Goal: Transaction & Acquisition: Purchase product/service

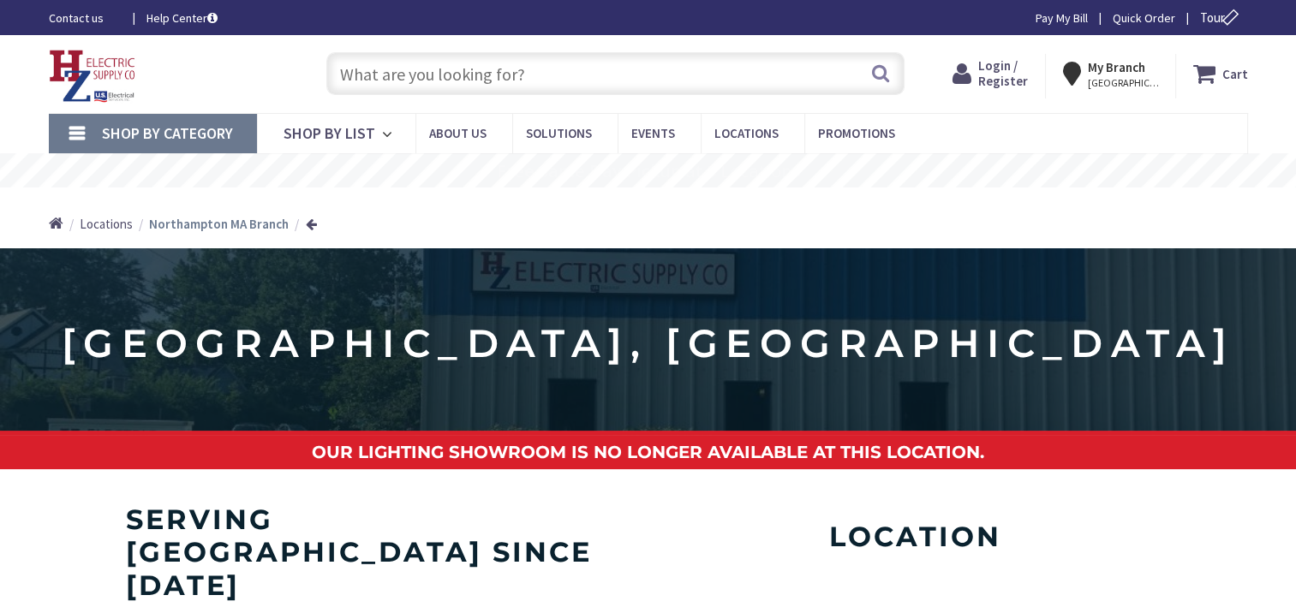
click at [517, 71] on input "text" at bounding box center [615, 73] width 578 height 43
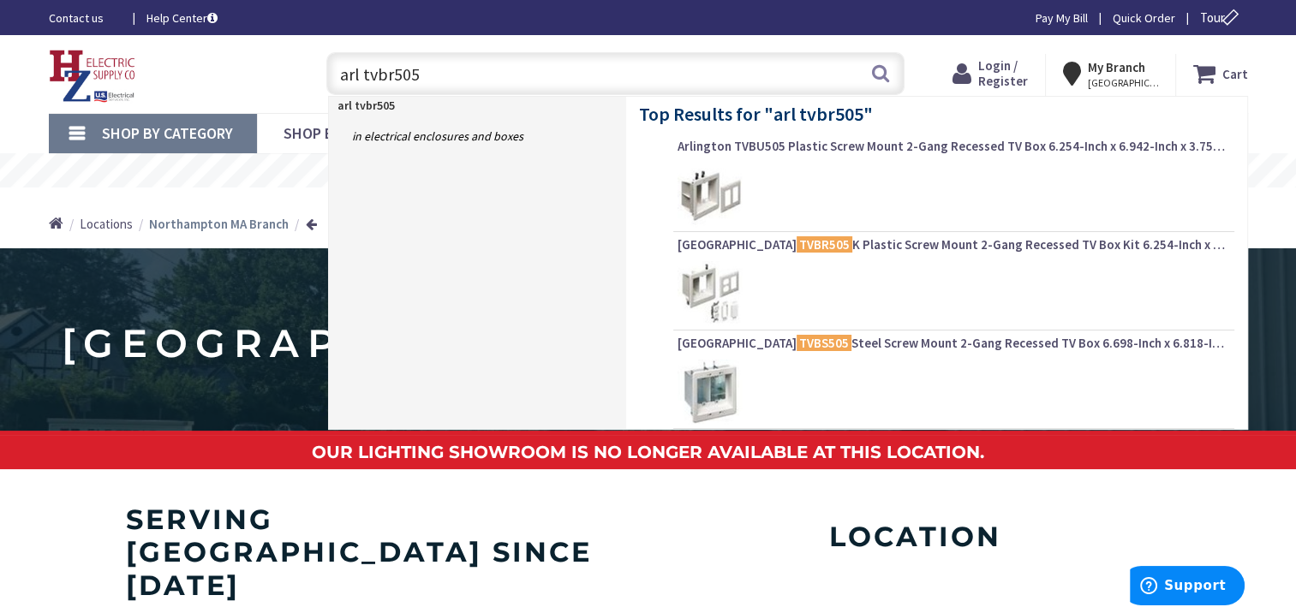
type input "arl tvbr5050"
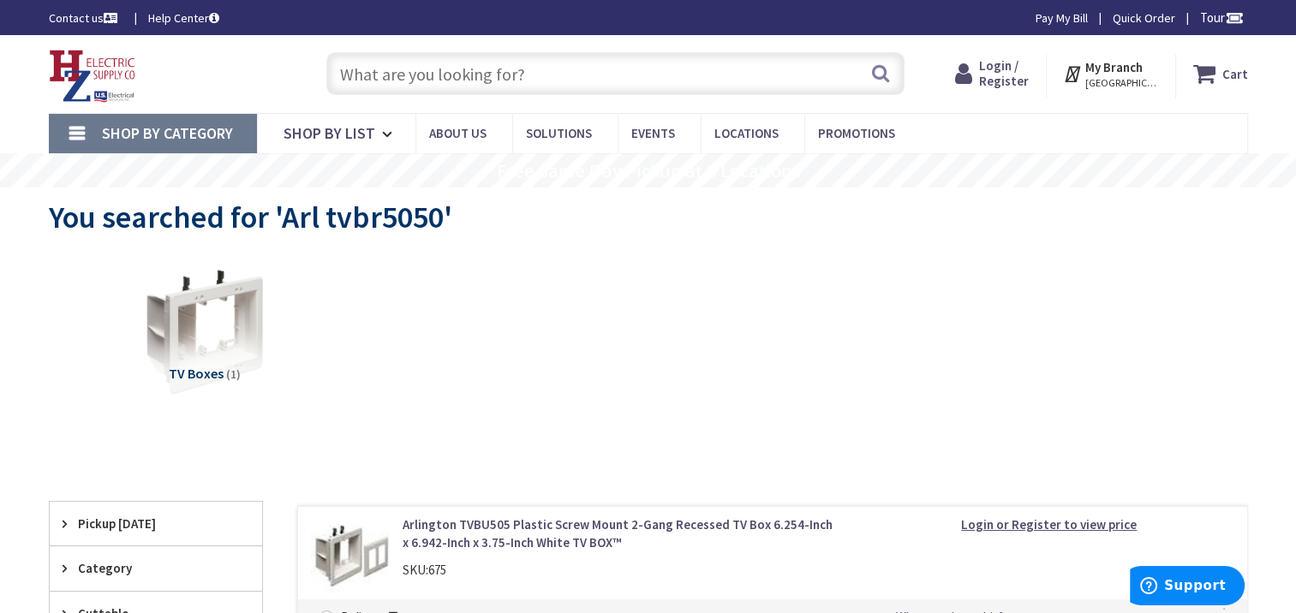
click at [398, 74] on input "text" at bounding box center [615, 73] width 578 height 43
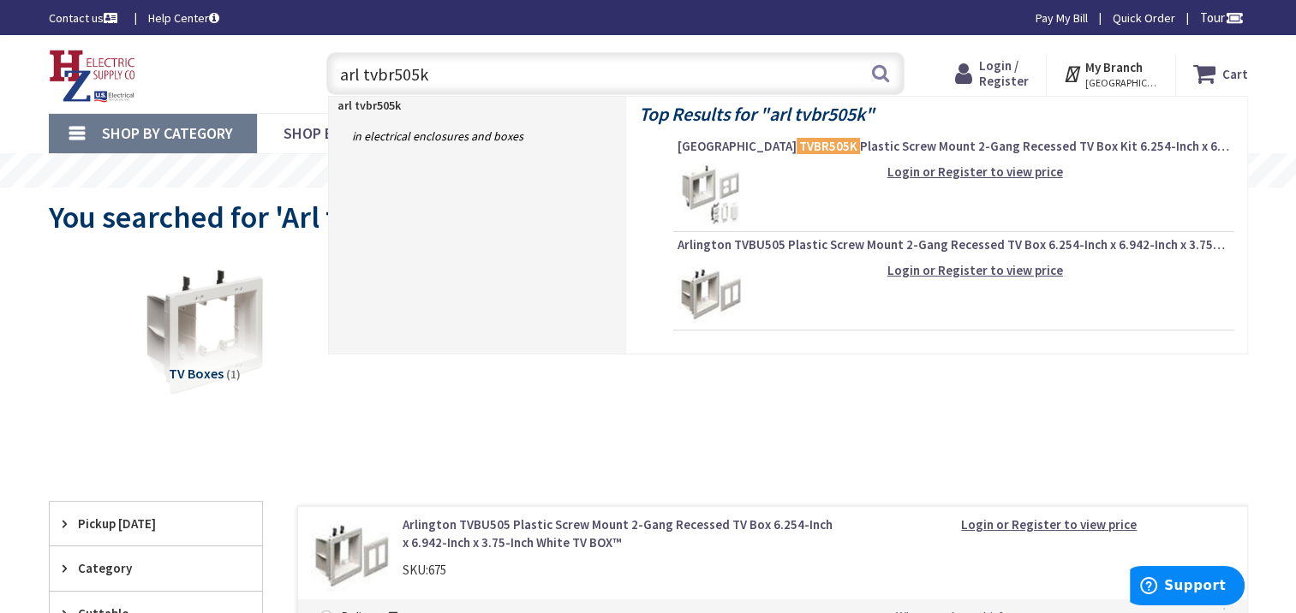
type input "arl tvbr505k"
click at [713, 189] on img at bounding box center [710, 195] width 64 height 64
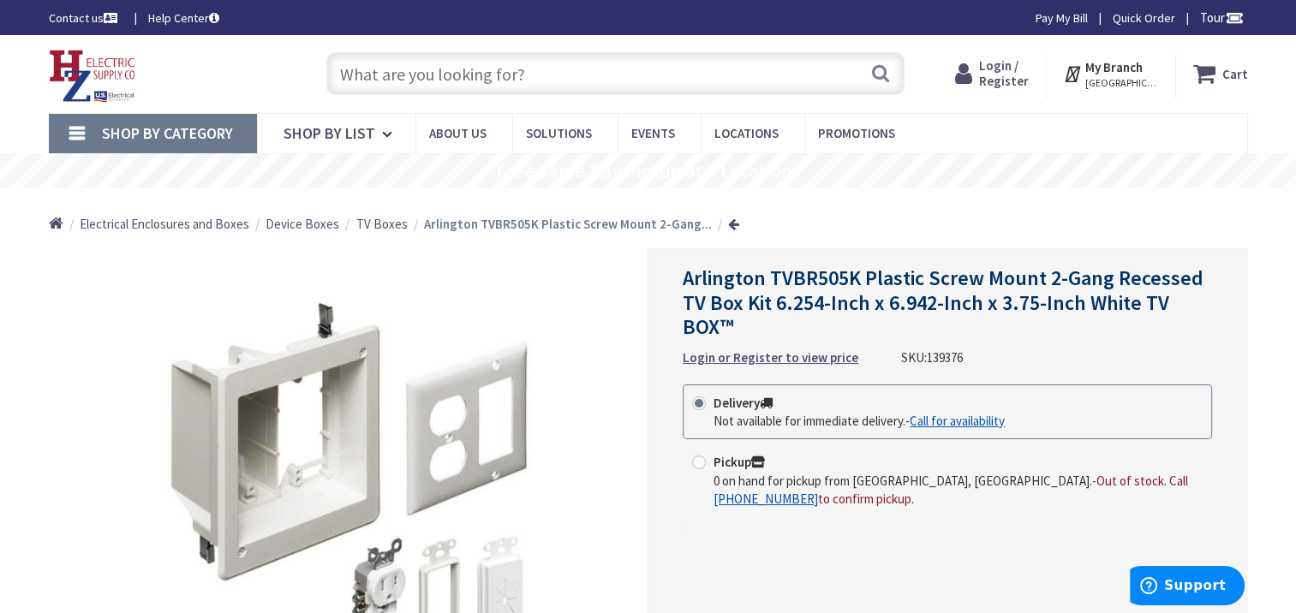
click at [1005, 75] on span "Login / Register" at bounding box center [1004, 73] width 50 height 32
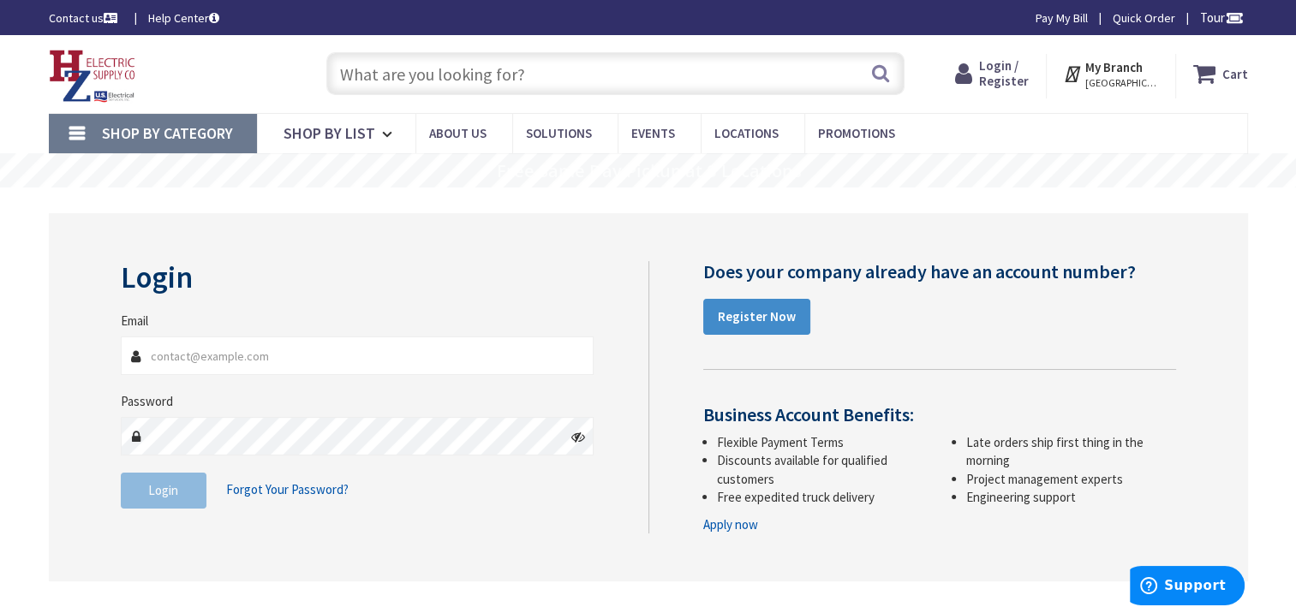
type input "kevin.orchard@aol.com"
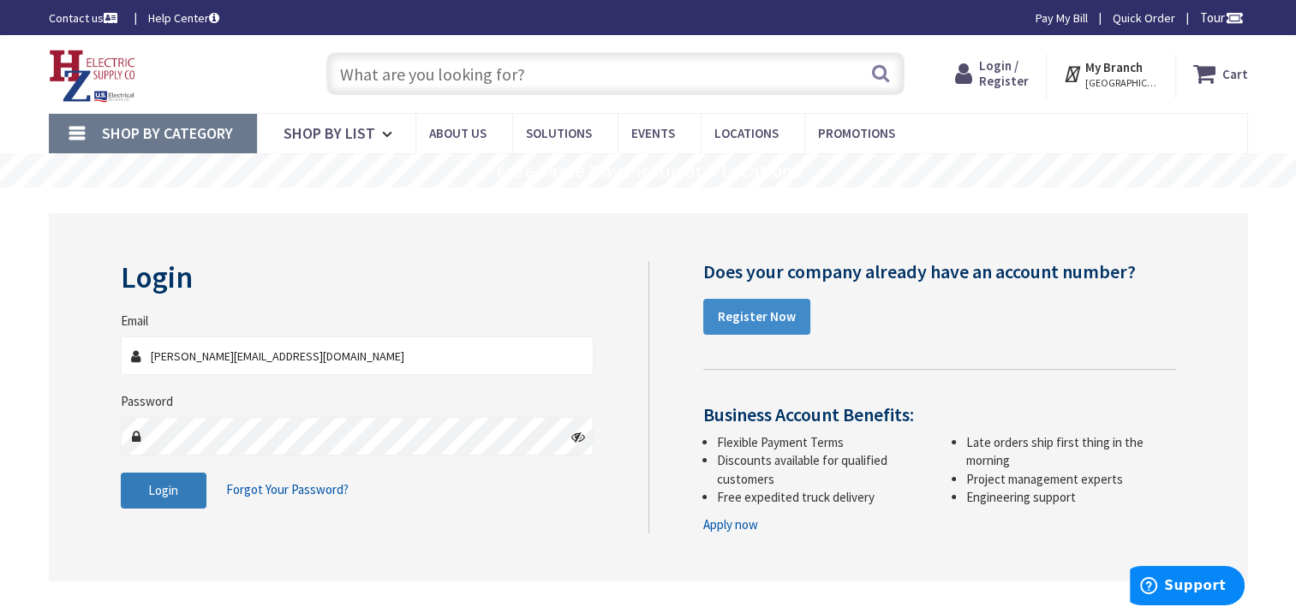
click at [169, 496] on span "Login" at bounding box center [163, 490] width 30 height 16
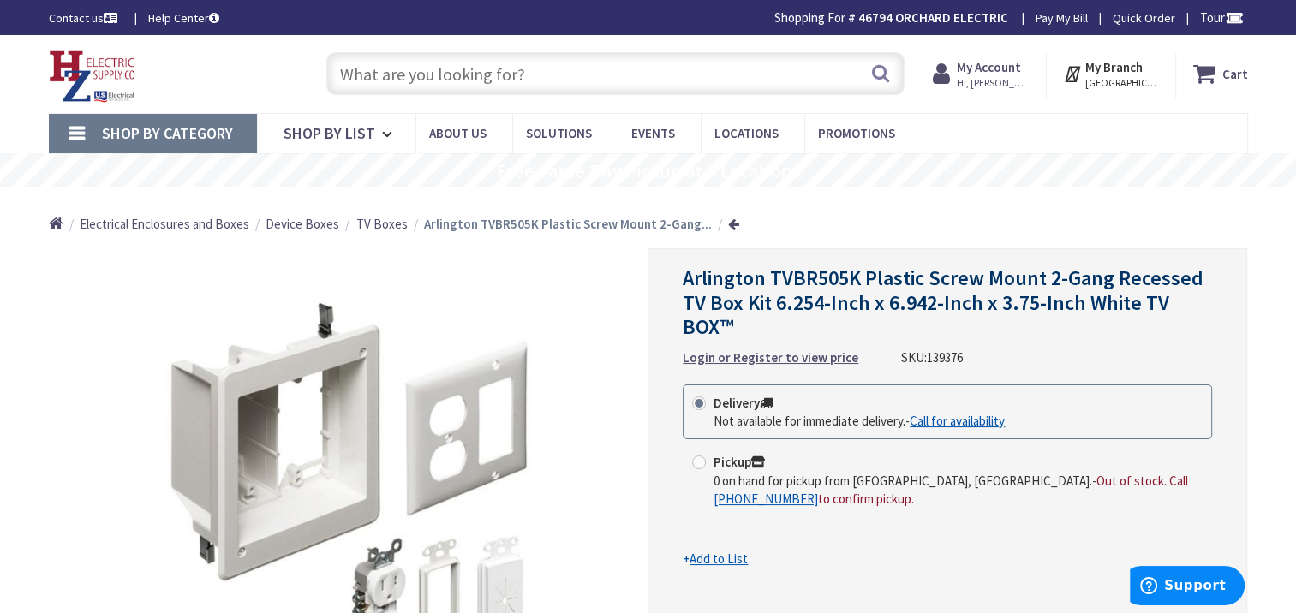
click at [514, 75] on input "text" at bounding box center [615, 73] width 578 height 43
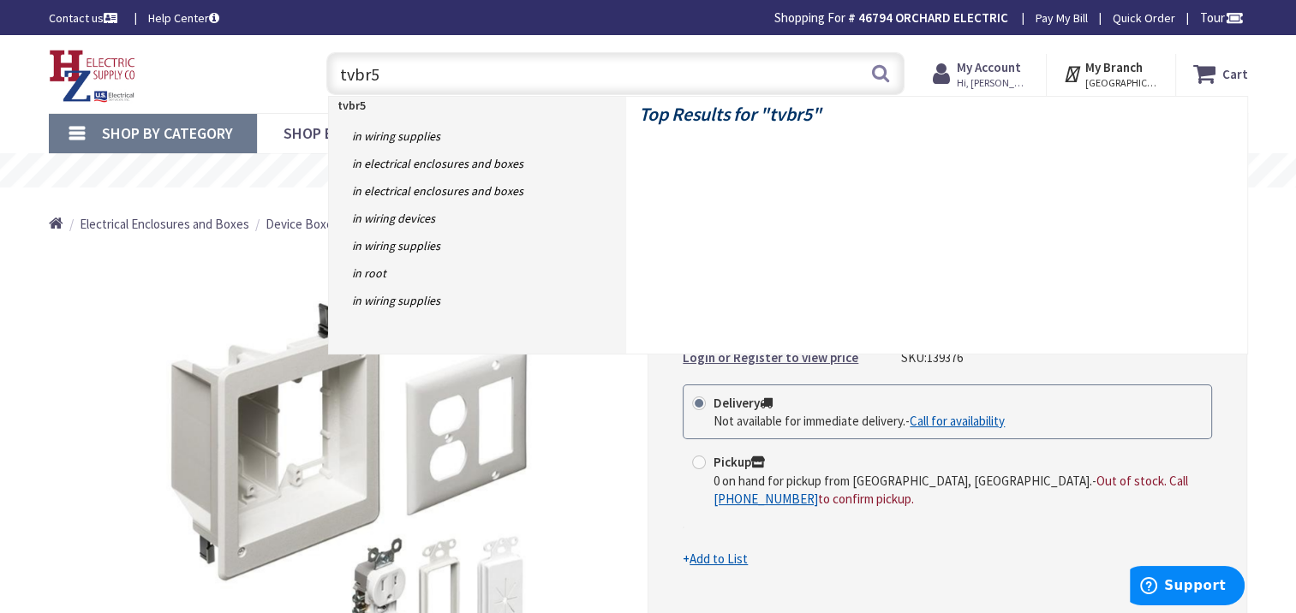
type input "tvbr50"
